Goal: Book appointment/travel/reservation

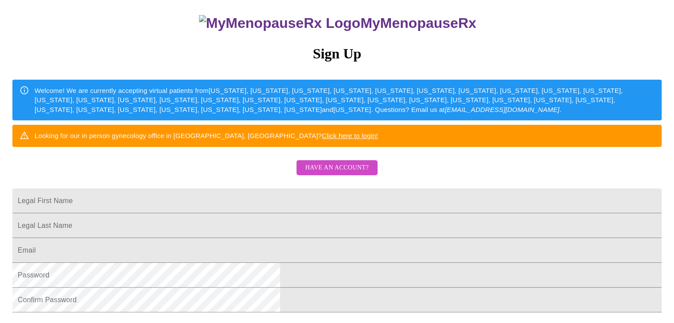
scroll to position [89, 0]
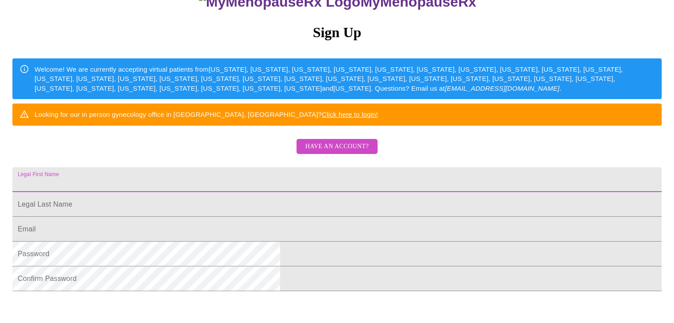
click at [261, 192] on input "Legal First Name" at bounding box center [336, 180] width 649 height 25
type input "[PERSON_NAME]"
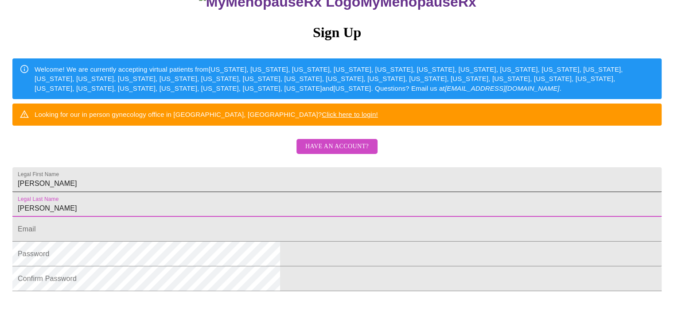
type input "[PERSON_NAME]"
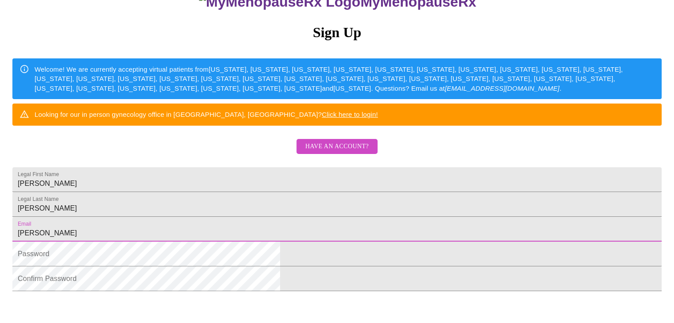
type input "[PERSON_NAME][EMAIL_ADDRESS][DOMAIN_NAME]"
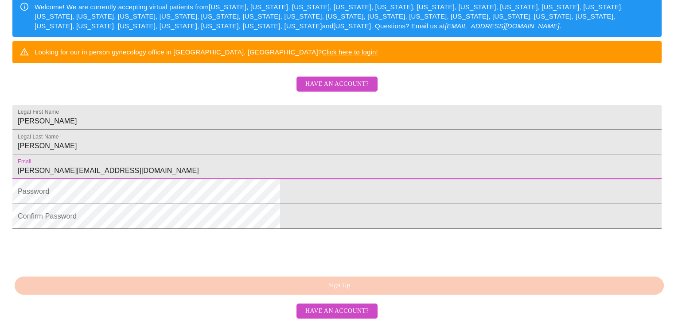
scroll to position [177, 0]
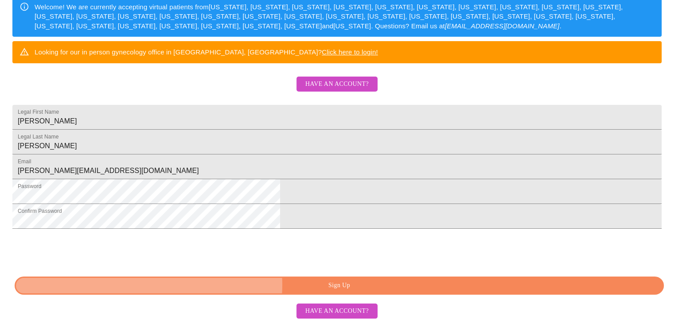
click at [332, 285] on span "Sign Up" at bounding box center [339, 286] width 629 height 11
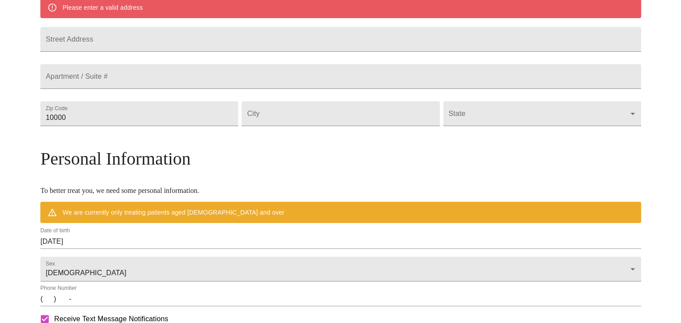
scroll to position [184, 0]
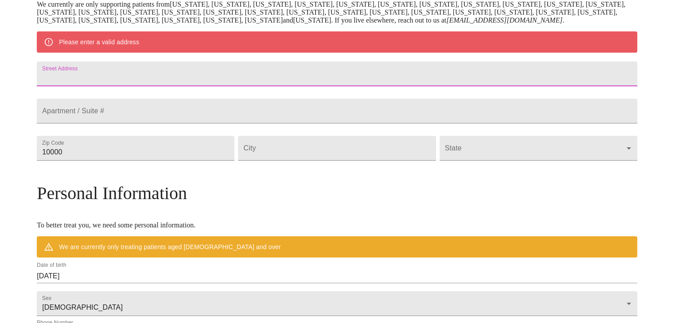
click at [167, 86] on input "Street Address" at bounding box center [337, 74] width 600 height 25
type input "[STREET_ADDRESS]"
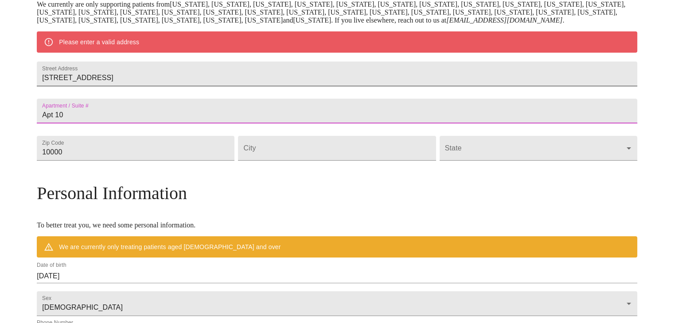
type input "Apt 10"
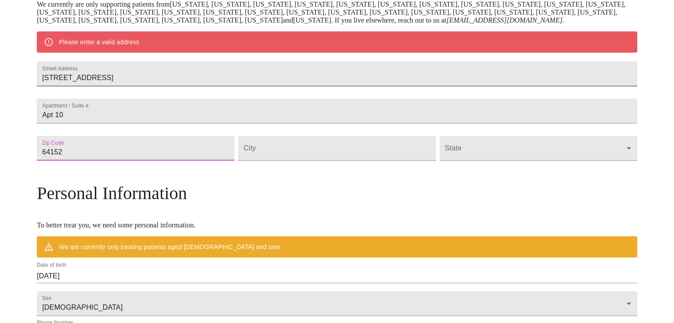
type input "64152"
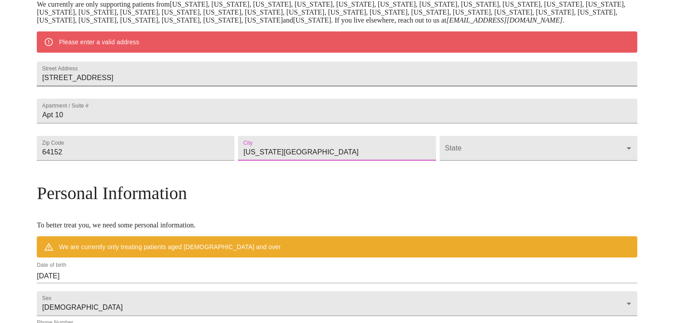
type input "[US_STATE][GEOGRAPHIC_DATA]"
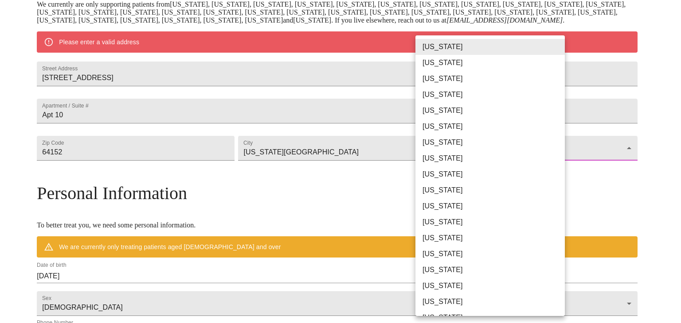
click at [558, 177] on body "MyMenopauseRx Welcome to MyMenopauseRx Since it's your first time here, you'll …" at bounding box center [341, 164] width 674 height 691
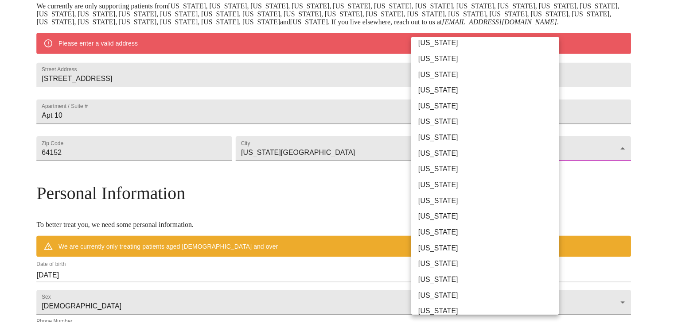
scroll to position [133, 0]
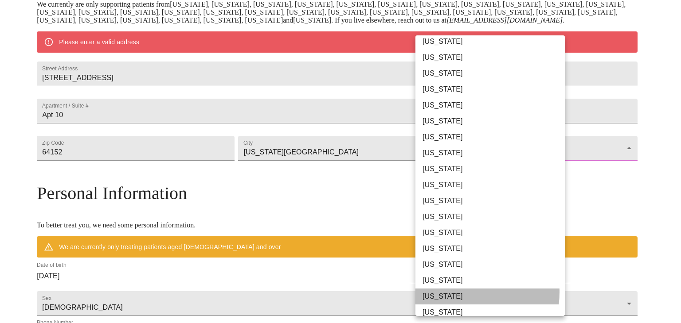
click at [452, 292] on li "[US_STATE]" at bounding box center [493, 297] width 156 height 16
type input "[US_STATE]"
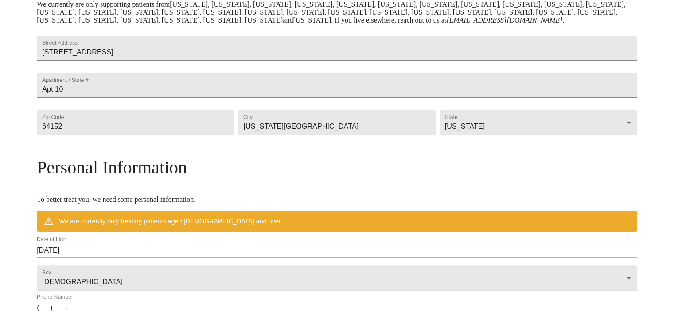
click at [18, 161] on div "MyMenopauseRx Welcome to MyMenopauseRx Since it's your first time here, you'll …" at bounding box center [337, 151] width 667 height 665
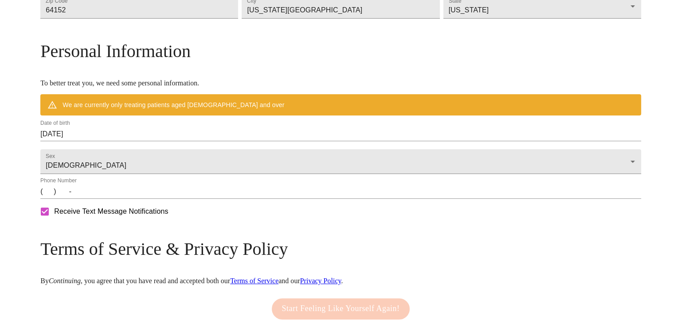
scroll to position [317, 0]
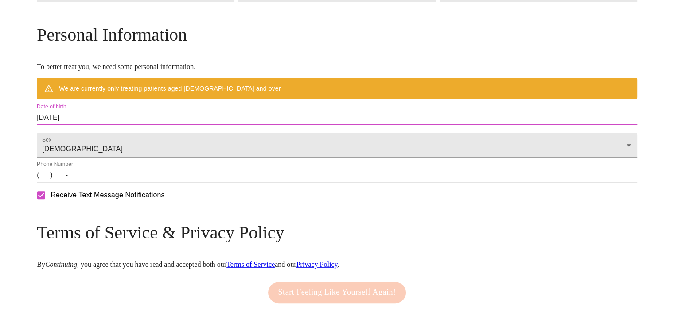
drag, startPoint x: 96, startPoint y: 140, endPoint x: 37, endPoint y: 137, distance: 59.0
click at [37, 137] on div "MyMenopauseRx Welcome to MyMenopauseRx Since it's your first time here, you'll …" at bounding box center [337, 18] width 600 height 665
click at [143, 125] on input "[DATE]" at bounding box center [337, 118] width 600 height 14
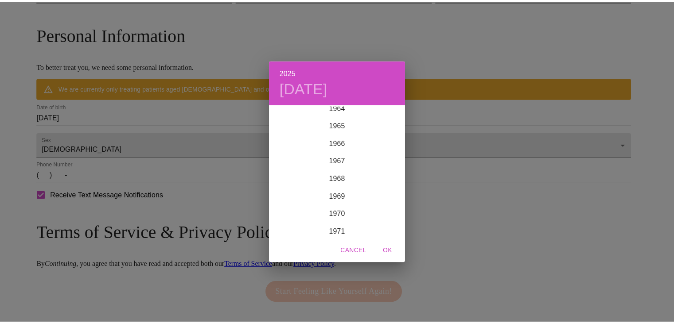
scroll to position [1161, 0]
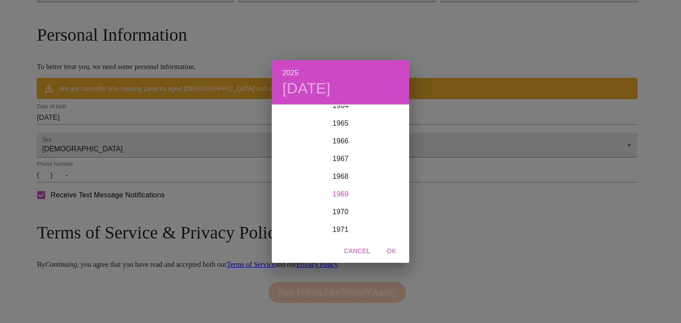
click at [339, 195] on div "1969" at bounding box center [340, 195] width 137 height 18
click at [338, 222] on div "Nov" at bounding box center [340, 222] width 46 height 33
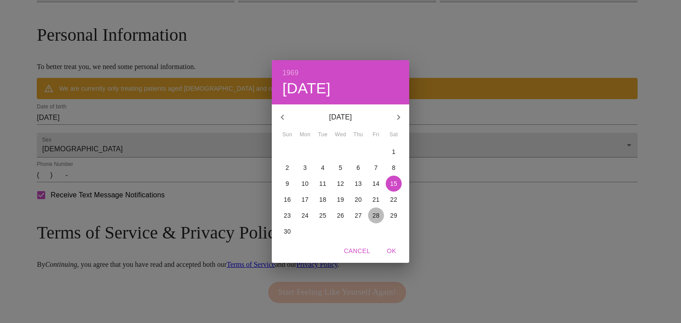
click at [375, 218] on p "28" at bounding box center [375, 215] width 7 height 9
click at [393, 253] on span "OK" at bounding box center [391, 251] width 21 height 11
type input "[DATE]"
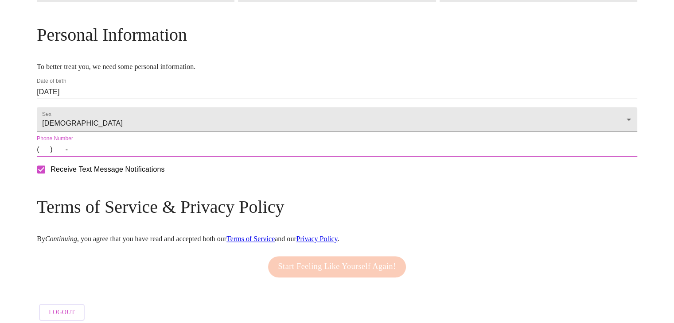
click at [116, 157] on input "(   )    -" at bounding box center [337, 150] width 600 height 14
type input "[PHONE_NUMBER]"
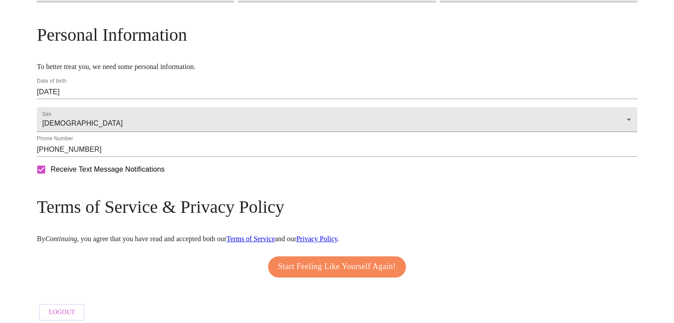
click at [283, 179] on form "Receive Text Message Notifications" at bounding box center [337, 169] width 600 height 19
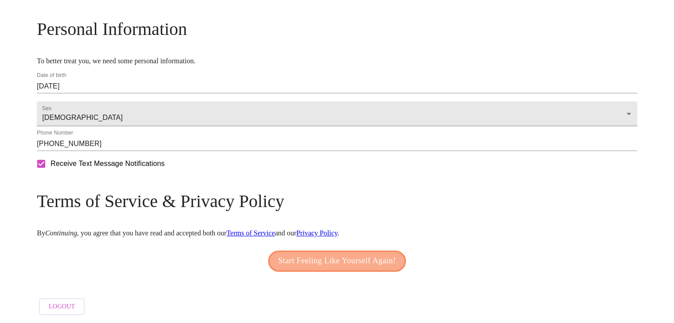
click at [312, 255] on span "Start Feeling Like Yourself Again!" at bounding box center [337, 261] width 118 height 14
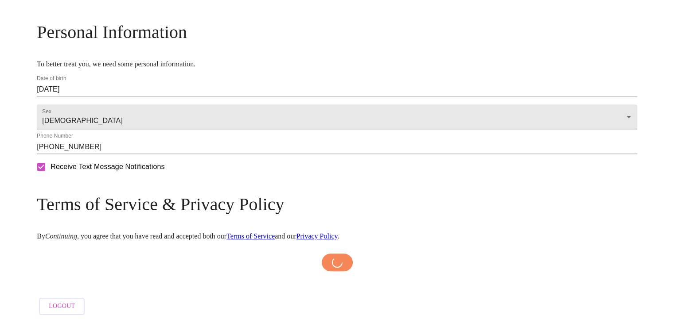
scroll to position [355, 0]
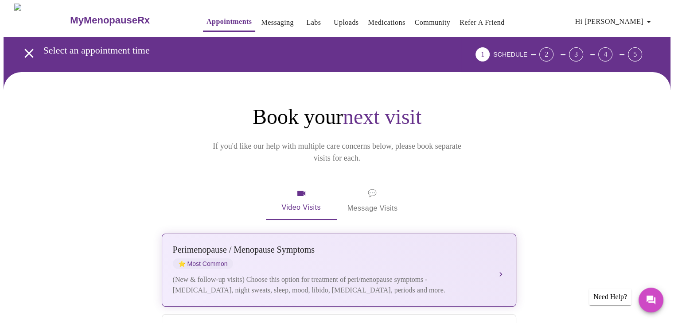
scroll to position [89, 0]
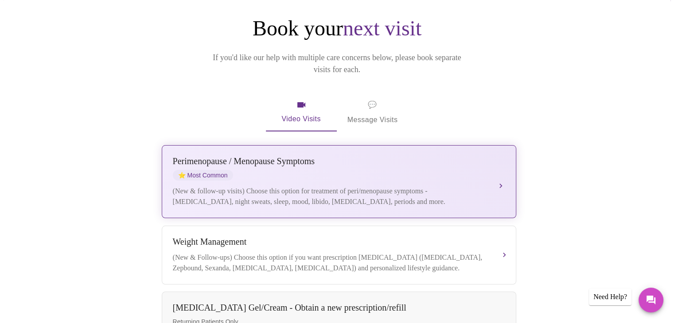
click at [308, 169] on div "[MEDICAL_DATA] / Menopause Symptoms ⭐ Most Common (New & follow-up visits) Choo…" at bounding box center [339, 181] width 332 height 51
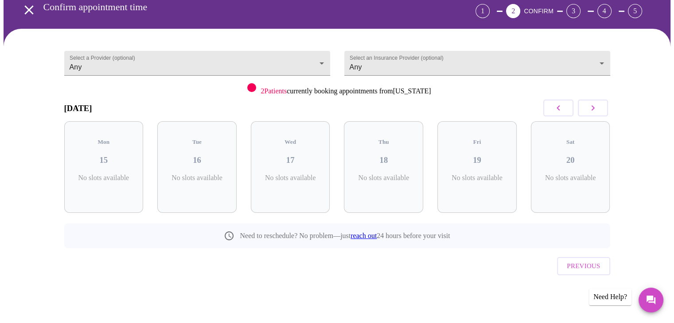
scroll to position [24, 0]
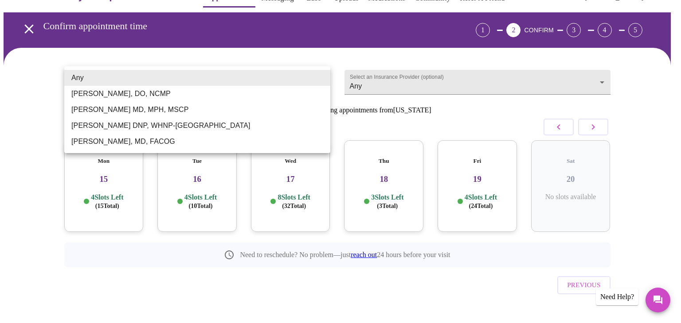
click at [319, 78] on body "MyMenopauseRx Appointments Messaging Labs Uploads Medications Community Refer a…" at bounding box center [341, 159] width 674 height 360
click at [472, 84] on div at bounding box center [340, 161] width 681 height 323
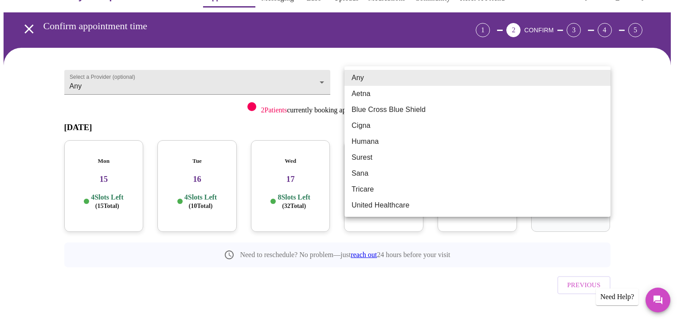
click at [489, 78] on body "MyMenopauseRx Appointments Messaging Labs Uploads Medications Community Refer a…" at bounding box center [341, 159] width 674 height 360
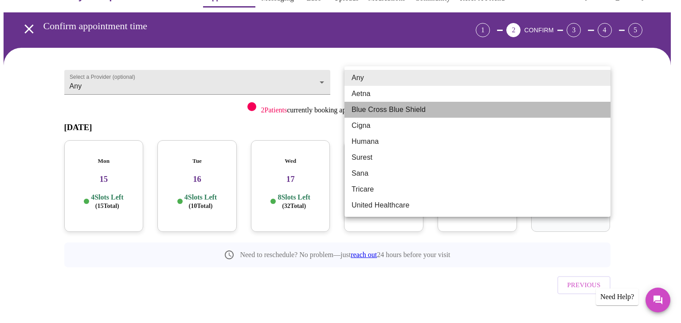
click at [444, 107] on li "Blue Cross Blue Shield" at bounding box center [477, 110] width 266 height 16
type input "Blue Cross Blue Shield"
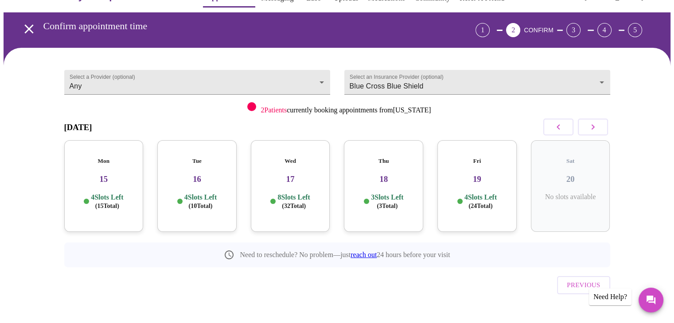
click at [326, 131] on div "[DATE]" at bounding box center [337, 127] width 546 height 26
click at [101, 193] on p "4 Slots Left ( 15 Total)" at bounding box center [107, 201] width 32 height 17
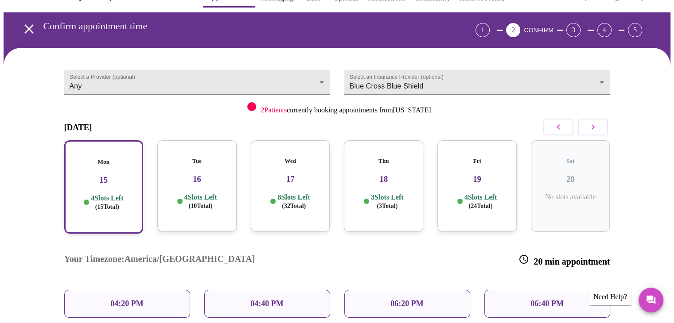
click at [194, 175] on h3 "16" at bounding box center [196, 180] width 65 height 10
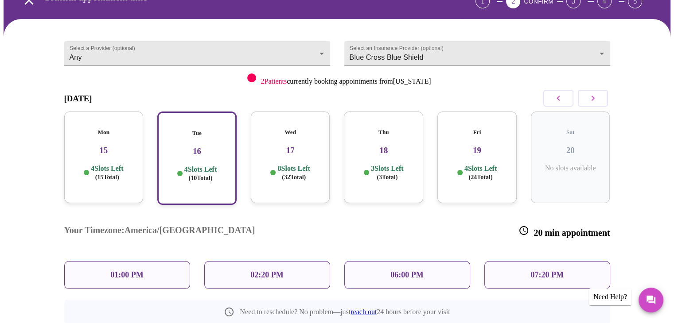
scroll to position [96, 0]
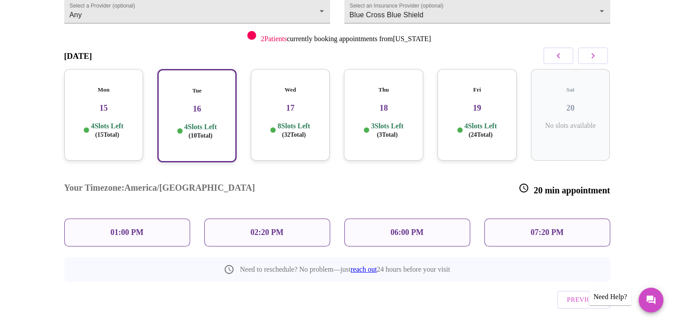
click at [295, 110] on div "Wed 17 8 Slots Left ( 32 Total)" at bounding box center [290, 115] width 79 height 92
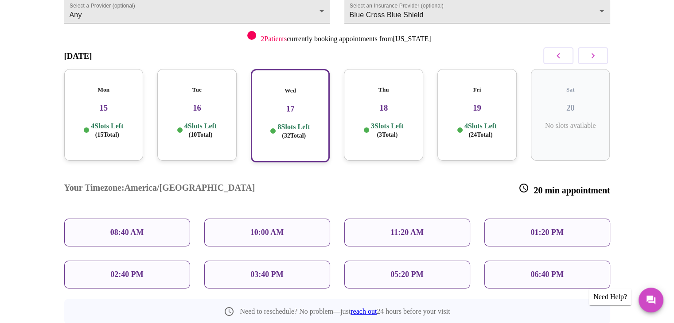
click at [474, 103] on h3 "19" at bounding box center [476, 108] width 65 height 10
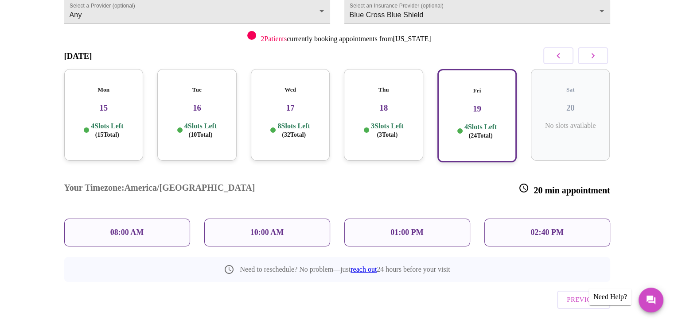
click at [543, 228] on p "02:40 PM" at bounding box center [546, 232] width 33 height 9
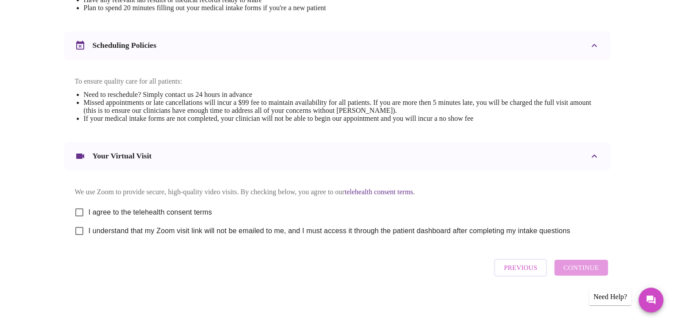
scroll to position [319, 0]
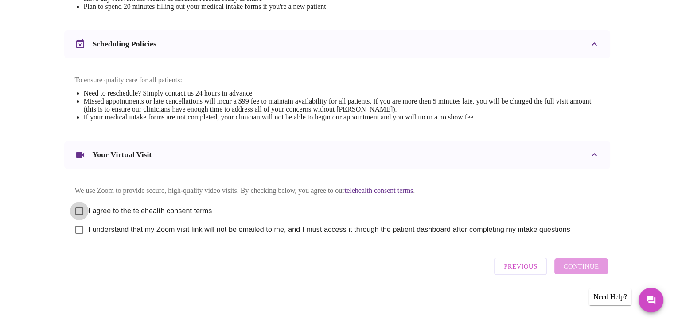
click at [80, 210] on input "I agree to the telehealth consent terms" at bounding box center [79, 211] width 19 height 19
checkbox input "true"
click at [84, 232] on input "I understand that my Zoom visit link will not be emailed to me, and I must acce…" at bounding box center [79, 230] width 19 height 19
checkbox input "true"
click at [584, 270] on span "Continue" at bounding box center [580, 267] width 35 height 12
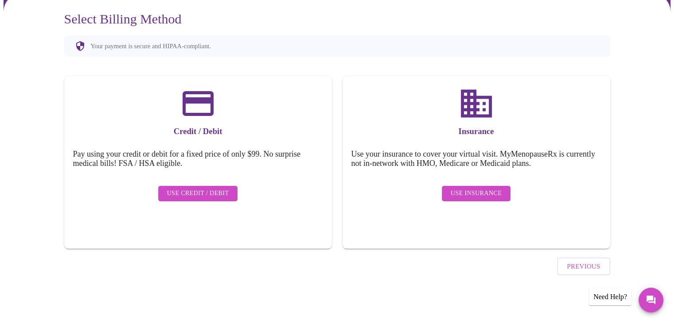
scroll to position [53, 0]
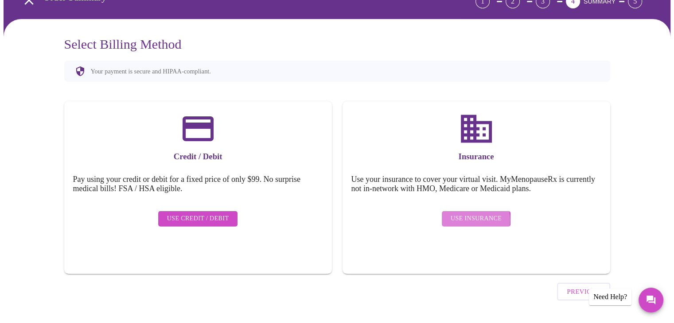
click at [470, 214] on span "Use Insurance" at bounding box center [476, 219] width 51 height 11
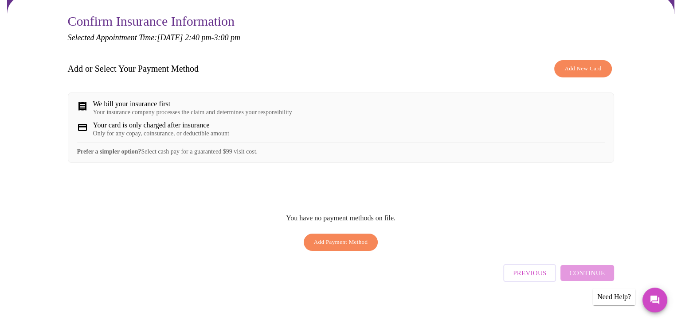
scroll to position [84, 0]
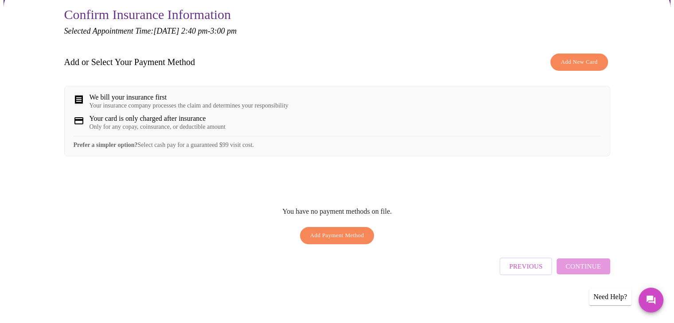
click at [573, 57] on span "Add New Card" at bounding box center [579, 62] width 37 height 10
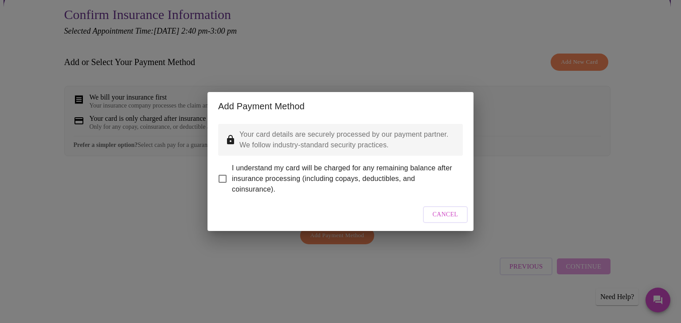
click at [223, 173] on input "I understand my card will be charged for any remaining balance after insurance …" at bounding box center [222, 179] width 19 height 19
checkbox input "true"
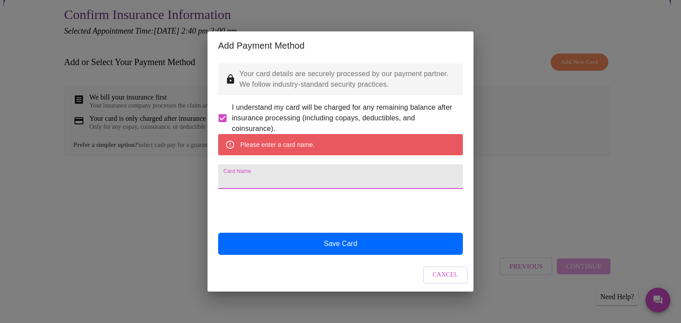
click at [248, 182] on input "Card Name" at bounding box center [340, 176] width 245 height 25
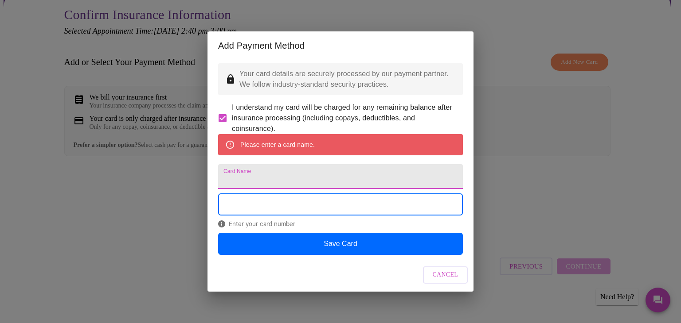
click at [264, 179] on input "Card Name" at bounding box center [340, 176] width 245 height 25
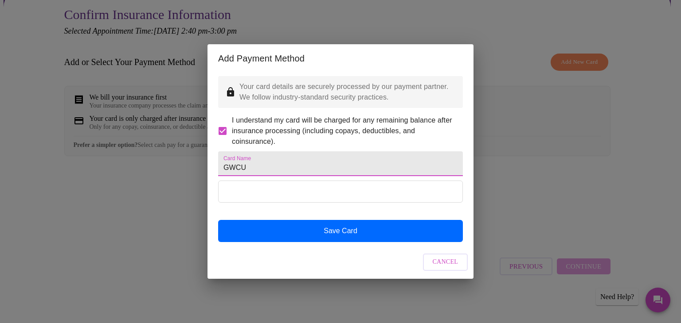
type input "GWCU"
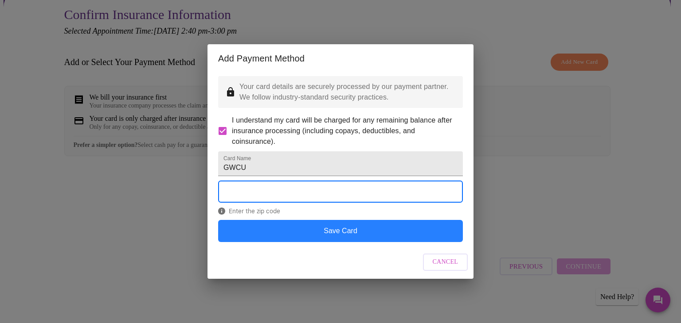
click at [324, 234] on button "Save Card" at bounding box center [340, 231] width 245 height 22
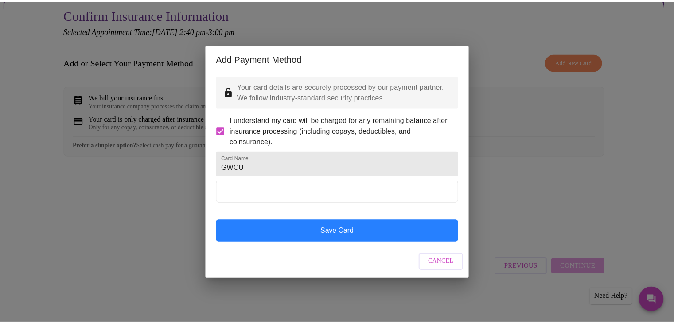
scroll to position [0, 0]
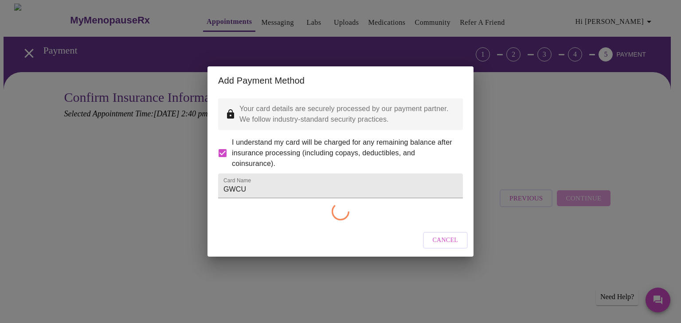
checkbox input "false"
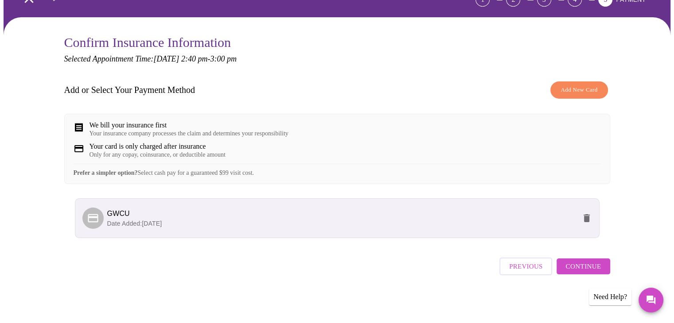
scroll to position [61, 0]
click at [588, 269] on span "Continue" at bounding box center [582, 267] width 35 height 12
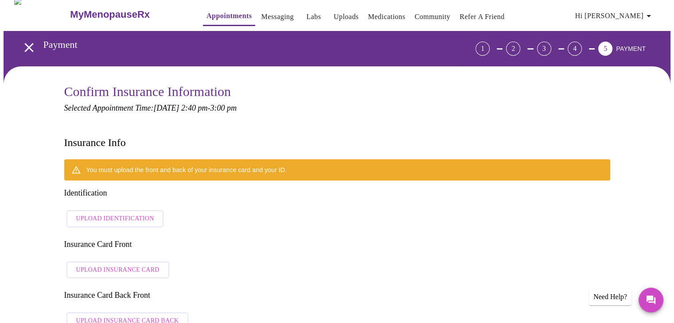
scroll to position [0, 0]
